Goal: Task Accomplishment & Management: Use online tool/utility

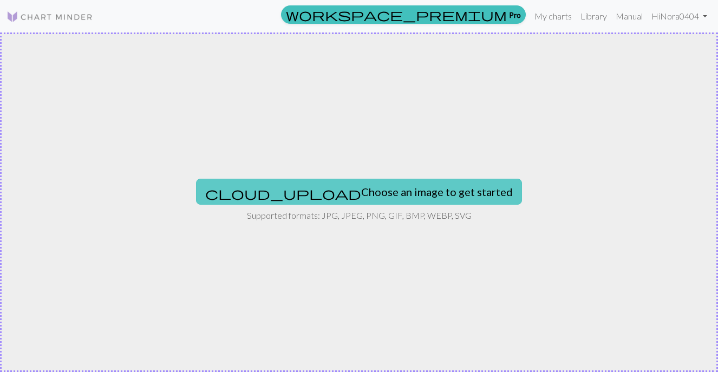
click at [410, 192] on button "cloud_upload Choose an image to get started" at bounding box center [359, 192] width 326 height 26
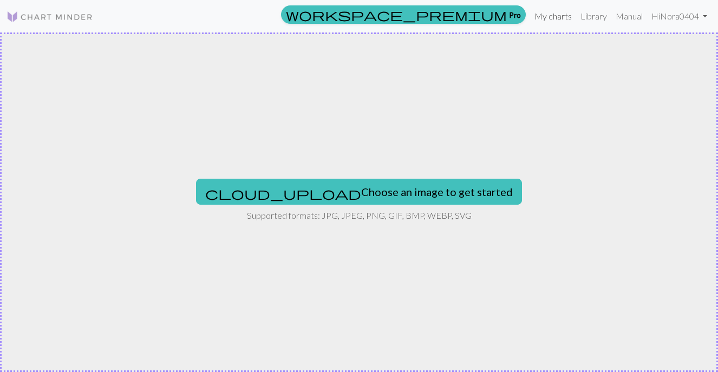
click at [553, 15] on link "My charts" at bounding box center [553, 16] width 46 height 22
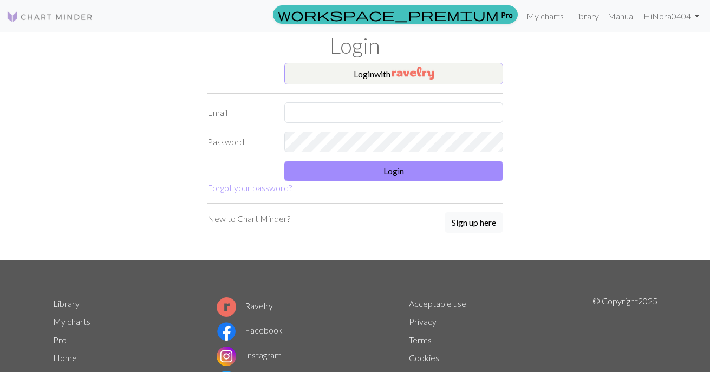
click at [450, 69] on button "Login with" at bounding box center [393, 74] width 219 height 22
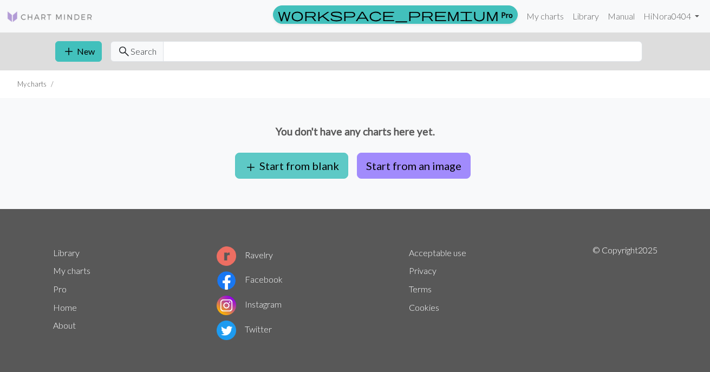
click at [315, 164] on button "add Start from blank" at bounding box center [291, 166] width 113 height 26
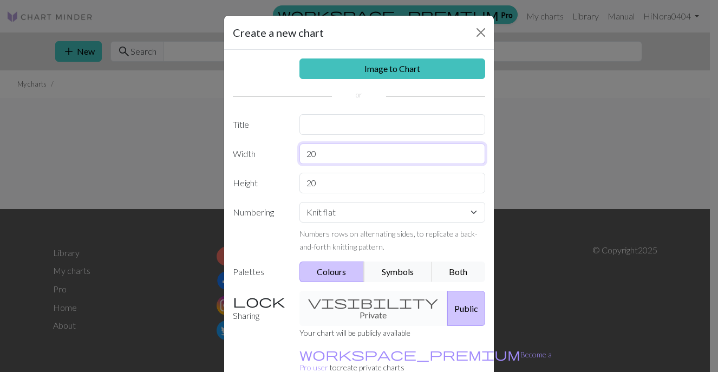
click at [336, 154] on input "20" at bounding box center [392, 153] width 186 height 21
type input "30"
click at [322, 181] on input "20" at bounding box center [392, 183] width 186 height 21
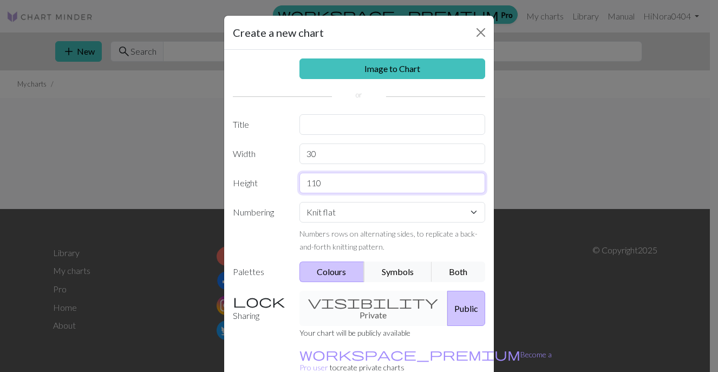
type input "110"
click at [402, 272] on button "Symbols" at bounding box center [398, 271] width 68 height 21
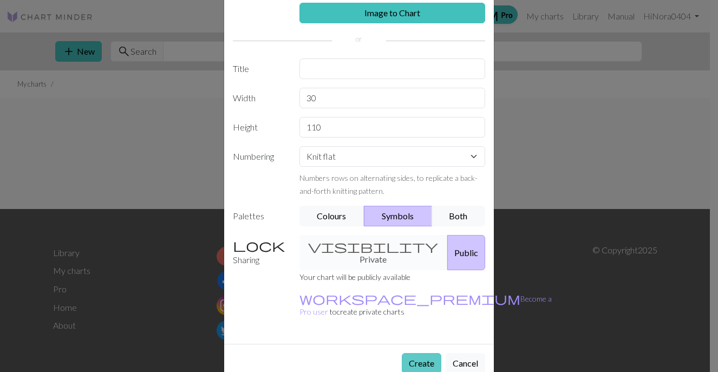
click at [419, 353] on button "Create" at bounding box center [422, 363] width 40 height 21
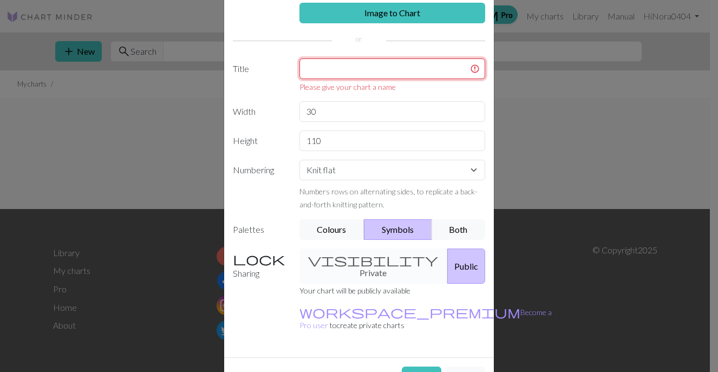
click at [374, 65] on input "text" at bounding box center [392, 68] width 186 height 21
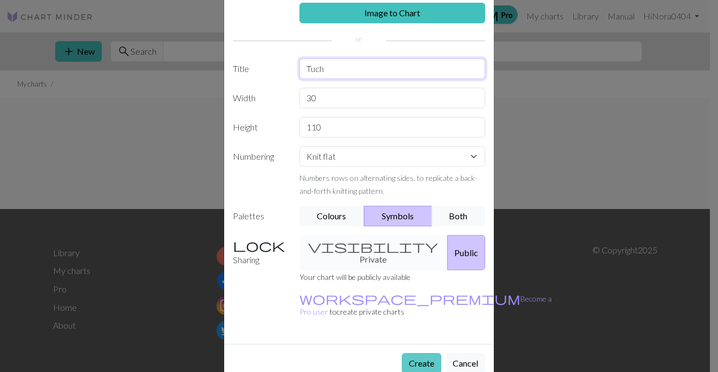
type input "Tuch"
click at [424, 353] on button "Create" at bounding box center [422, 363] width 40 height 21
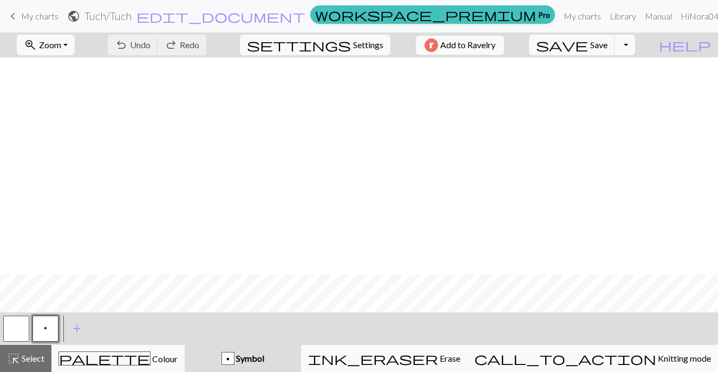
scroll to position [993, 0]
click at [294, 357] on div "p Symbol" at bounding box center [242, 358] width 103 height 13
click at [44, 328] on span "p" at bounding box center [45, 328] width 3 height 9
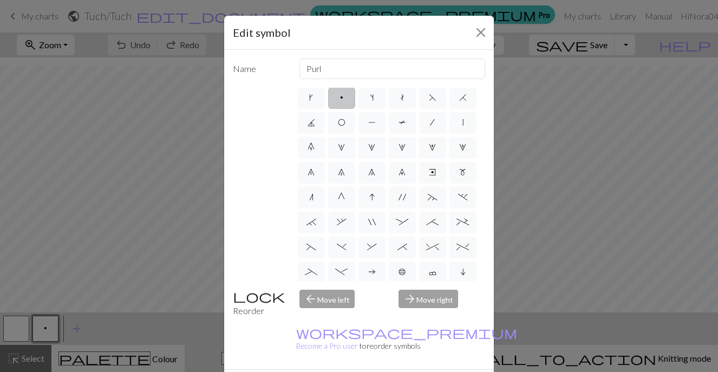
scroll to position [51, 0]
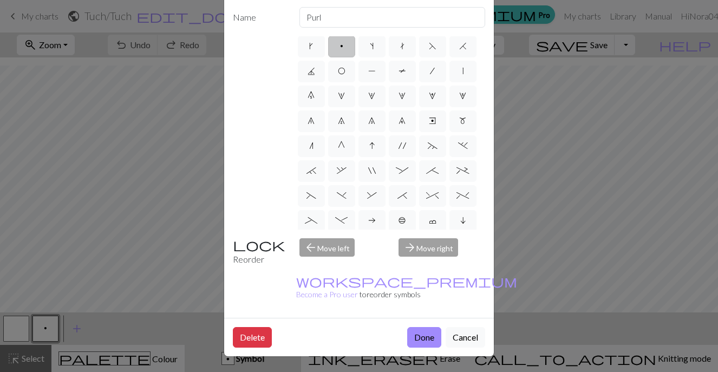
click at [446, 248] on div "arrow_forward Move right" at bounding box center [442, 252] width 100 height 28
click at [323, 250] on div "arrow_back Move left" at bounding box center [343, 252] width 100 height 28
click at [418, 327] on button "Done" at bounding box center [424, 337] width 34 height 21
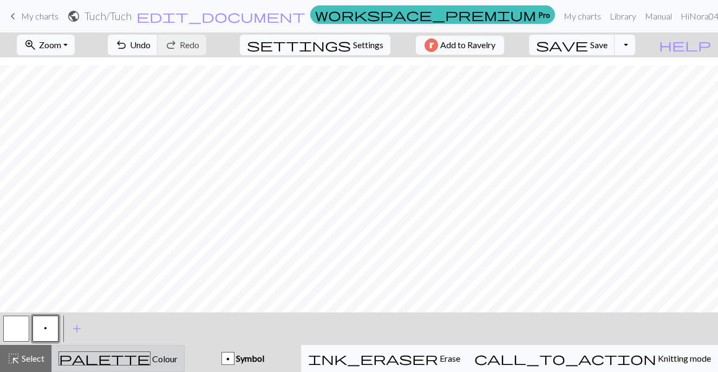
click at [167, 358] on div "palette Colour Colour" at bounding box center [117, 358] width 119 height 14
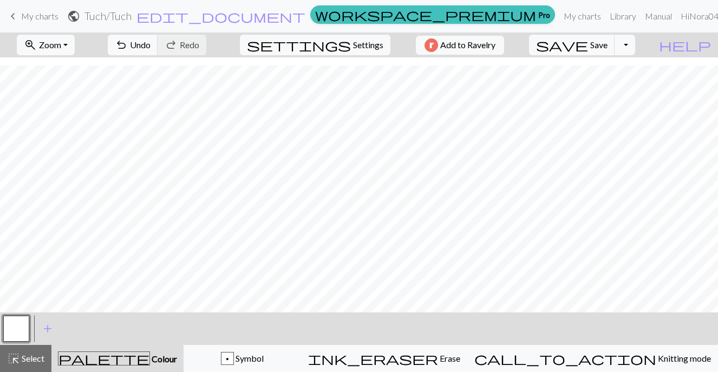
click at [150, 358] on span "Colour" at bounding box center [163, 359] width 27 height 10
click at [48, 328] on span "add" at bounding box center [47, 328] width 13 height 15
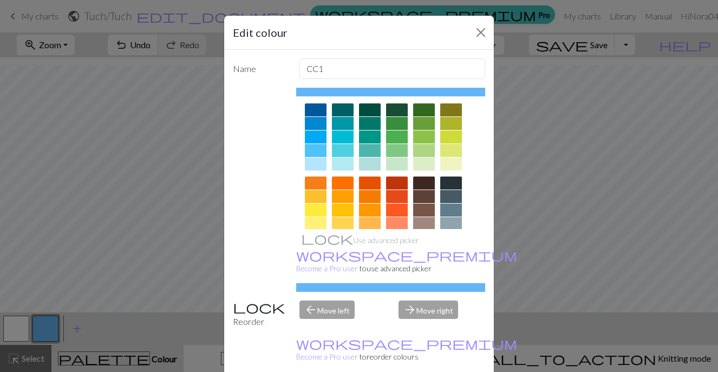
scroll to position [99, 0]
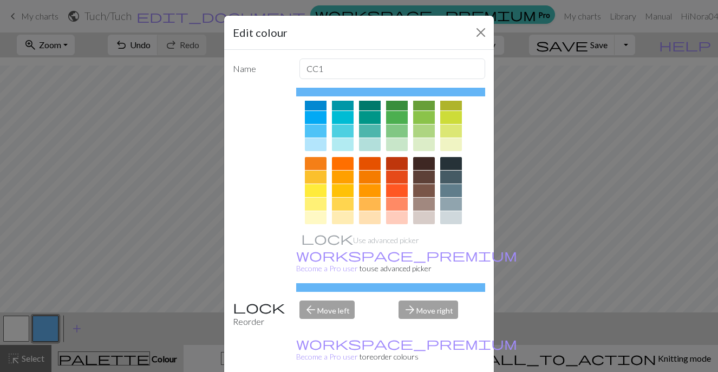
click at [422, 203] on div at bounding box center [424, 204] width 22 height 13
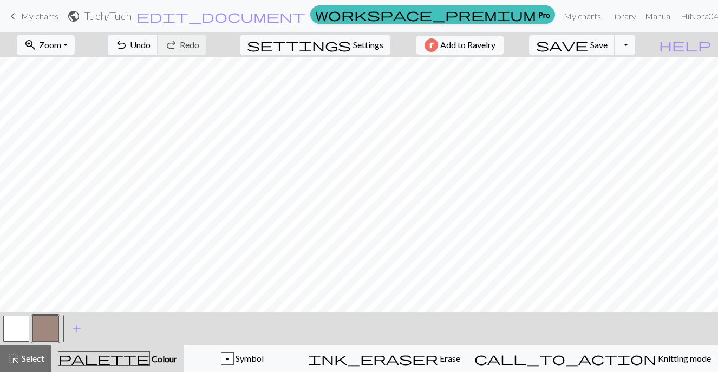
scroll to position [612, 0]
click at [12, 331] on button "button" at bounding box center [16, 329] width 26 height 26
click at [53, 326] on button "button" at bounding box center [45, 329] width 26 height 26
click at [233, 356] on div "p" at bounding box center [227, 358] width 12 height 13
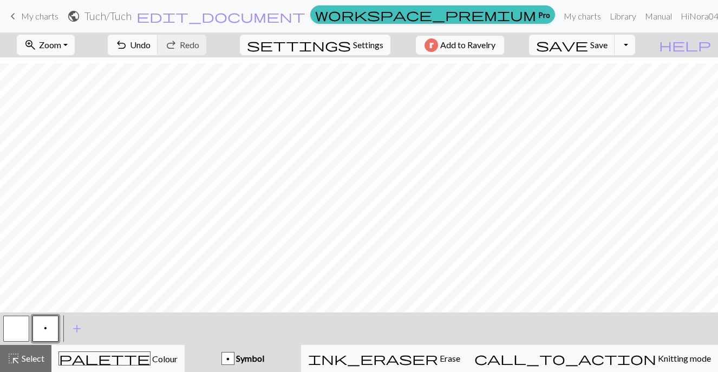
click at [51, 328] on button "p" at bounding box center [45, 329] width 26 height 26
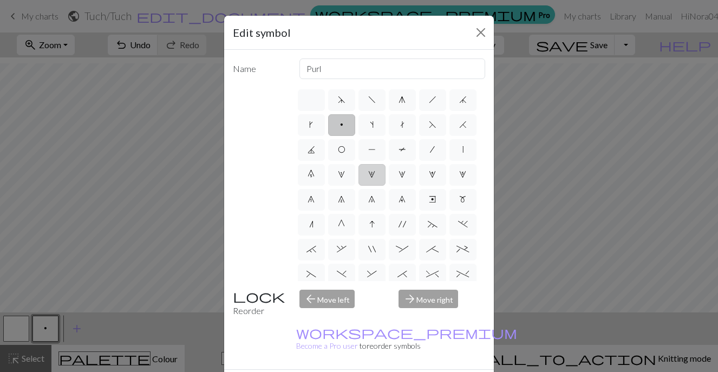
click at [368, 179] on span "2" at bounding box center [371, 174] width 7 height 9
click at [368, 175] on input "2" at bounding box center [371, 171] width 7 height 7
radio input "true"
type input "increase 2"
click at [475, 30] on button "Close" at bounding box center [480, 32] width 17 height 17
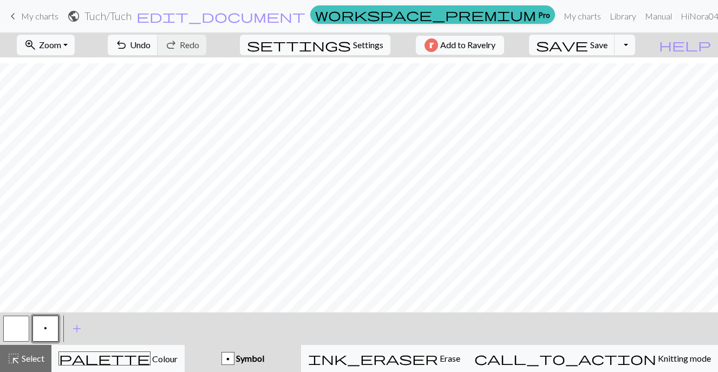
click at [44, 328] on span "p" at bounding box center [45, 328] width 3 height 9
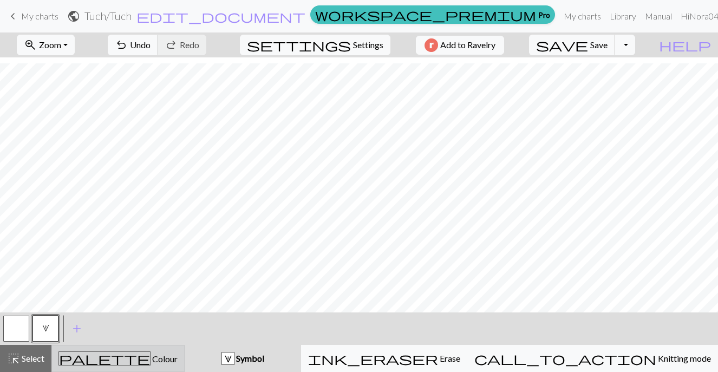
click at [156, 353] on div "palette Colour Colour" at bounding box center [117, 358] width 119 height 14
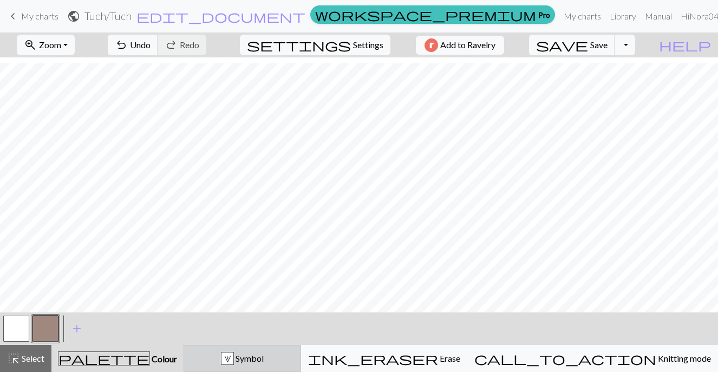
click at [264, 357] on span "Symbol" at bounding box center [249, 358] width 30 height 10
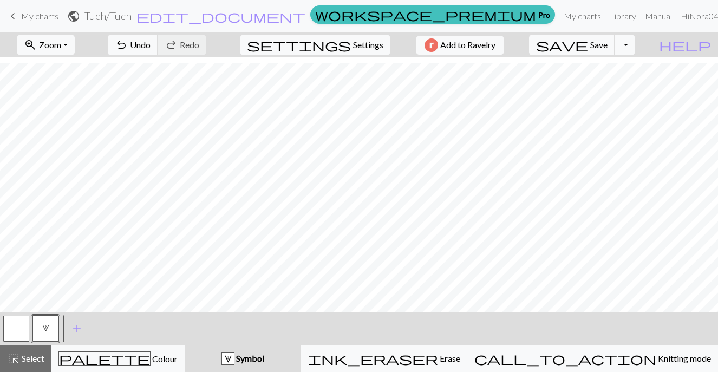
click at [38, 333] on button "2" at bounding box center [45, 329] width 26 height 26
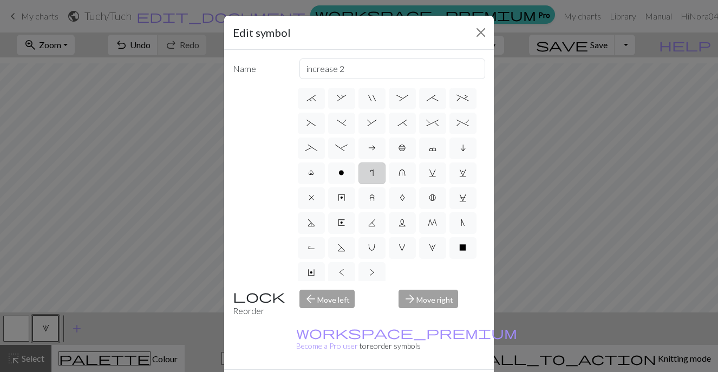
scroll to position [163, 0]
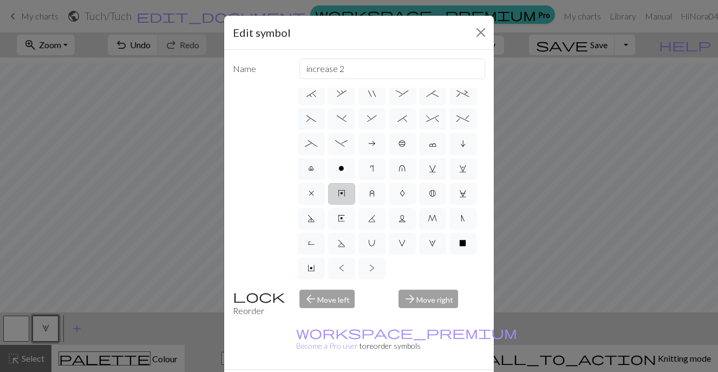
click at [341, 198] on span "y" at bounding box center [342, 193] width 8 height 9
click at [341, 342] on input "y" at bounding box center [341, 345] width 7 height 7
radio input "true"
type input "make bobble"
click at [475, 30] on button "Close" at bounding box center [480, 32] width 17 height 17
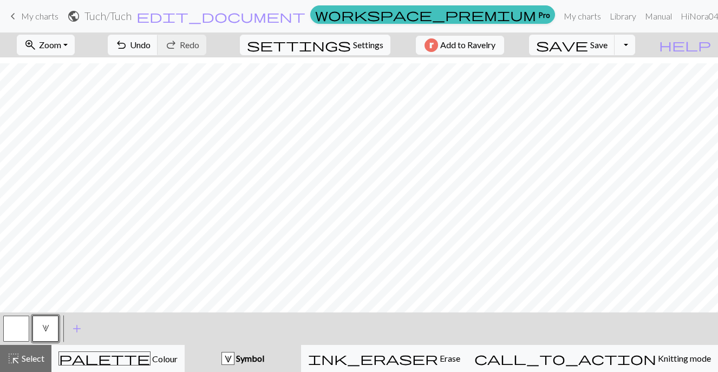
scroll to position [991, 0]
click at [264, 356] on span "Symbol" at bounding box center [249, 358] width 30 height 10
click at [294, 357] on div "2 Symbol" at bounding box center [242, 358] width 103 height 13
click at [48, 332] on span "2" at bounding box center [45, 328] width 7 height 9
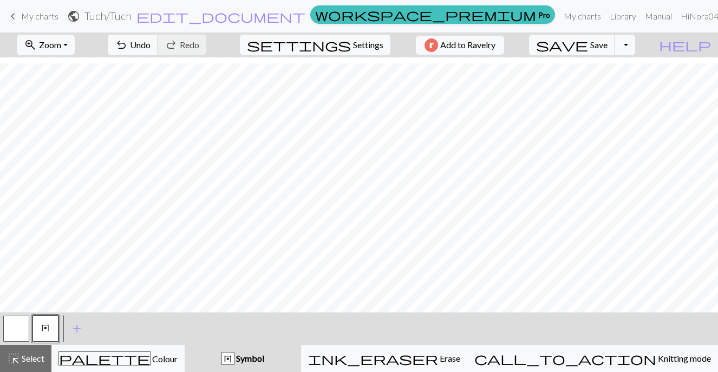
click at [53, 330] on button "y" at bounding box center [45, 329] width 26 height 26
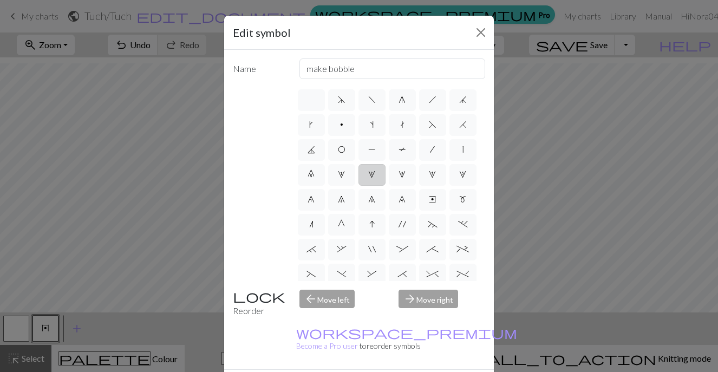
click at [358, 186] on label "2" at bounding box center [371, 175] width 27 height 22
click at [368, 175] on input "2" at bounding box center [371, 171] width 7 height 7
radio input "true"
type input "increase 2"
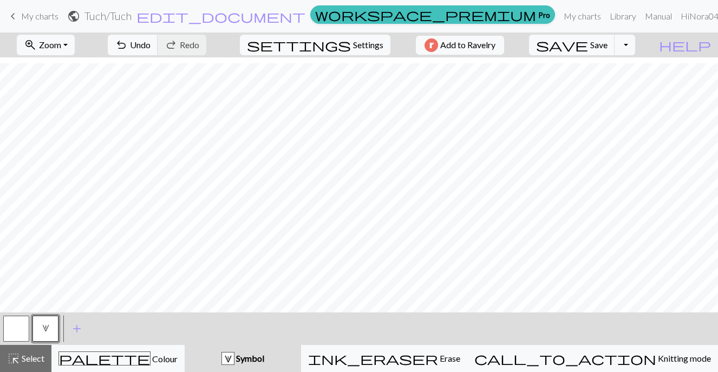
click at [52, 330] on button "2" at bounding box center [45, 329] width 26 height 26
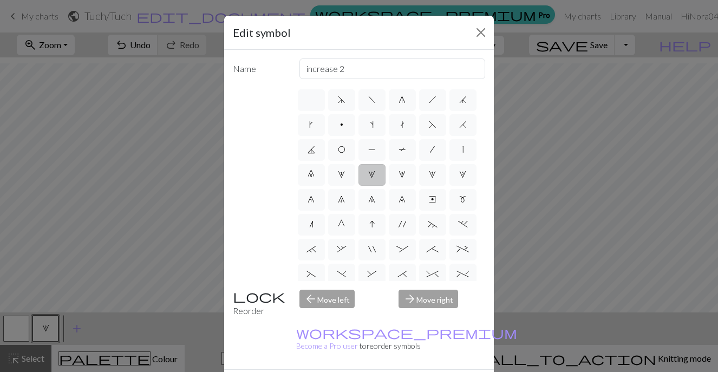
drag, startPoint x: 398, startPoint y: 24, endPoint x: 318, endPoint y: 29, distance: 80.8
click at [318, 29] on div "Edit symbol" at bounding box center [359, 33] width 270 height 34
